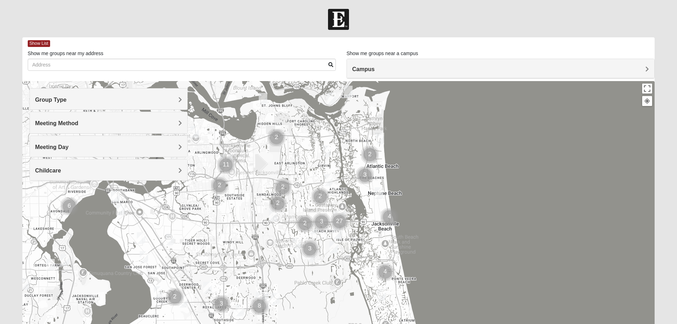
click at [144, 102] on h4 "Group Type" at bounding box center [108, 99] width 147 height 7
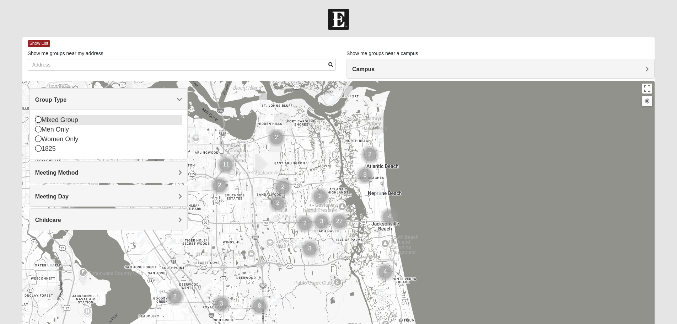
click at [39, 121] on icon at bounding box center [38, 119] width 6 height 6
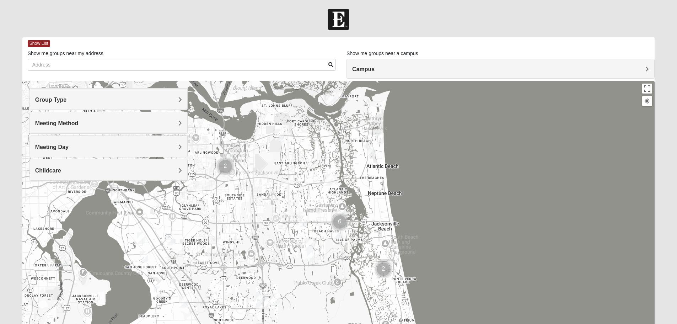
click at [69, 119] on div "Meeting Method" at bounding box center [109, 122] width 158 height 21
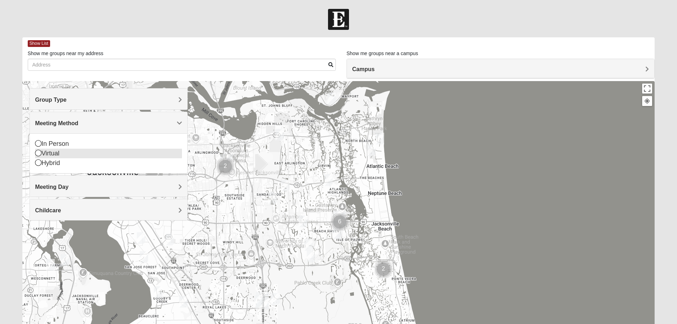
click at [38, 150] on icon at bounding box center [38, 153] width 6 height 6
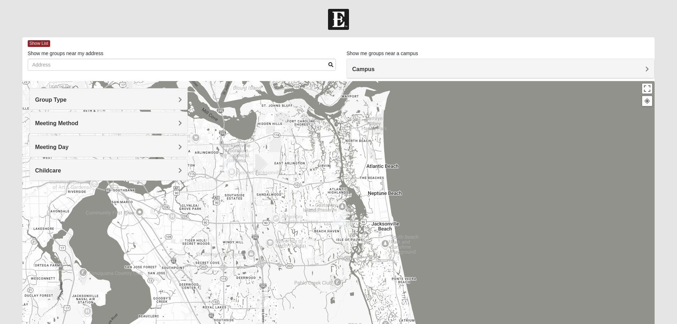
click at [88, 146] on h4 "Meeting Day" at bounding box center [108, 147] width 147 height 7
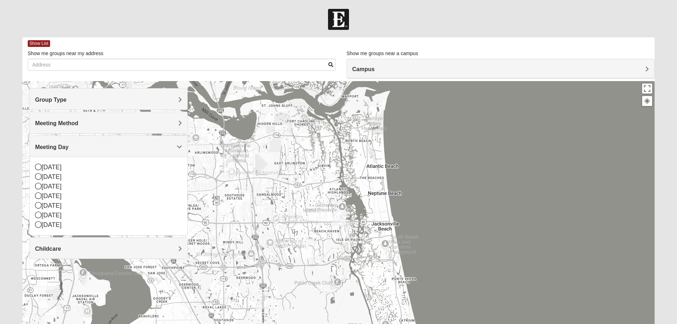
click at [431, 119] on div at bounding box center [338, 223] width 633 height 284
click at [6, 220] on form "Log In Find A Group Error Show List Loading Groups" at bounding box center [338, 200] width 677 height 383
click at [48, 247] on span "Childcare" at bounding box center [48, 249] width 26 height 6
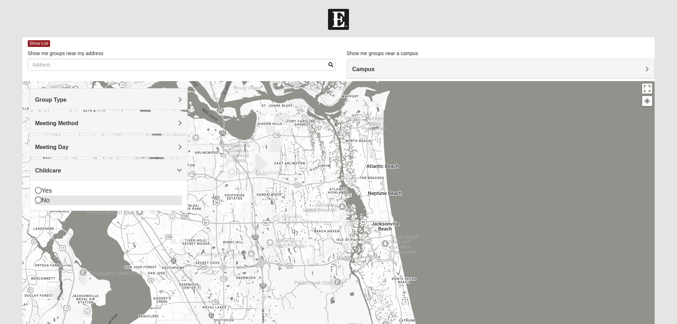
click at [49, 200] on div "No" at bounding box center [108, 201] width 147 height 10
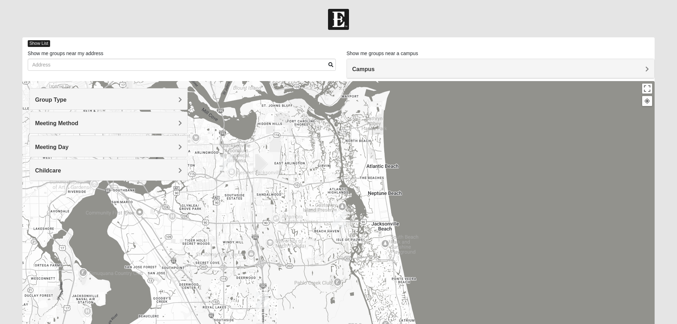
click at [43, 43] on span "Show List" at bounding box center [39, 43] width 22 height 7
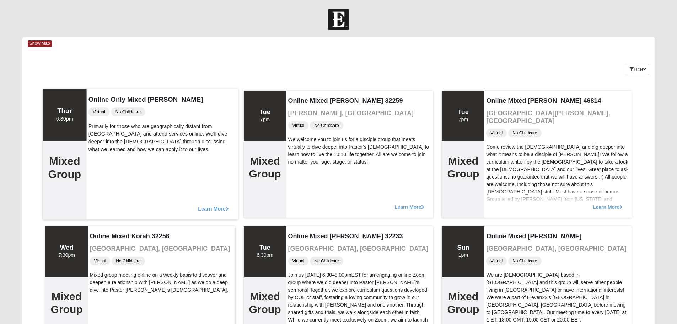
click at [63, 123] on div "Thur 6:30pm" at bounding box center [65, 115] width 44 height 52
click at [212, 205] on span "Learn More" at bounding box center [213, 205] width 31 height 0
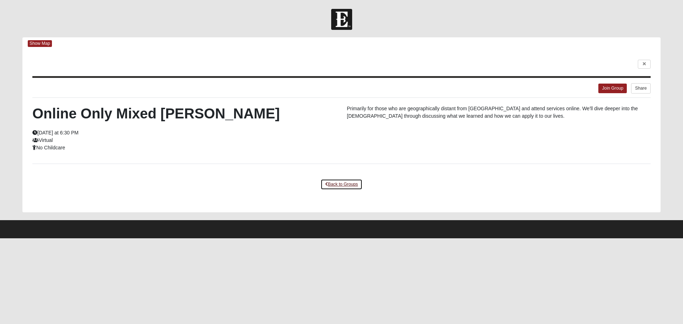
click at [333, 183] on link "Back to Groups" at bounding box center [341, 184] width 42 height 11
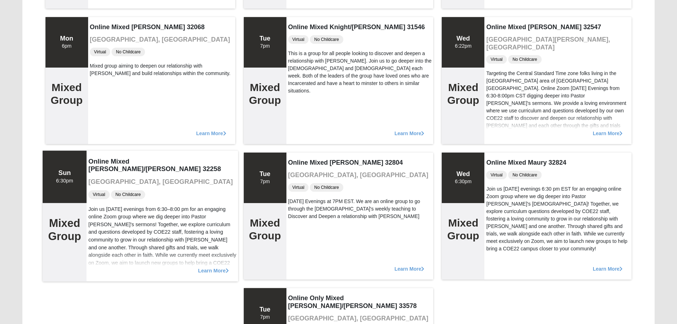
scroll to position [345, 0]
click at [206, 266] on span "Learn More" at bounding box center [213, 266] width 31 height 0
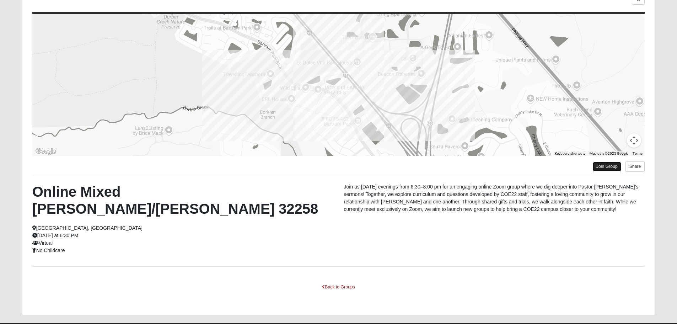
click at [604, 166] on link "Join Group" at bounding box center [607, 167] width 28 height 10
